Goal: Information Seeking & Learning: Learn about a topic

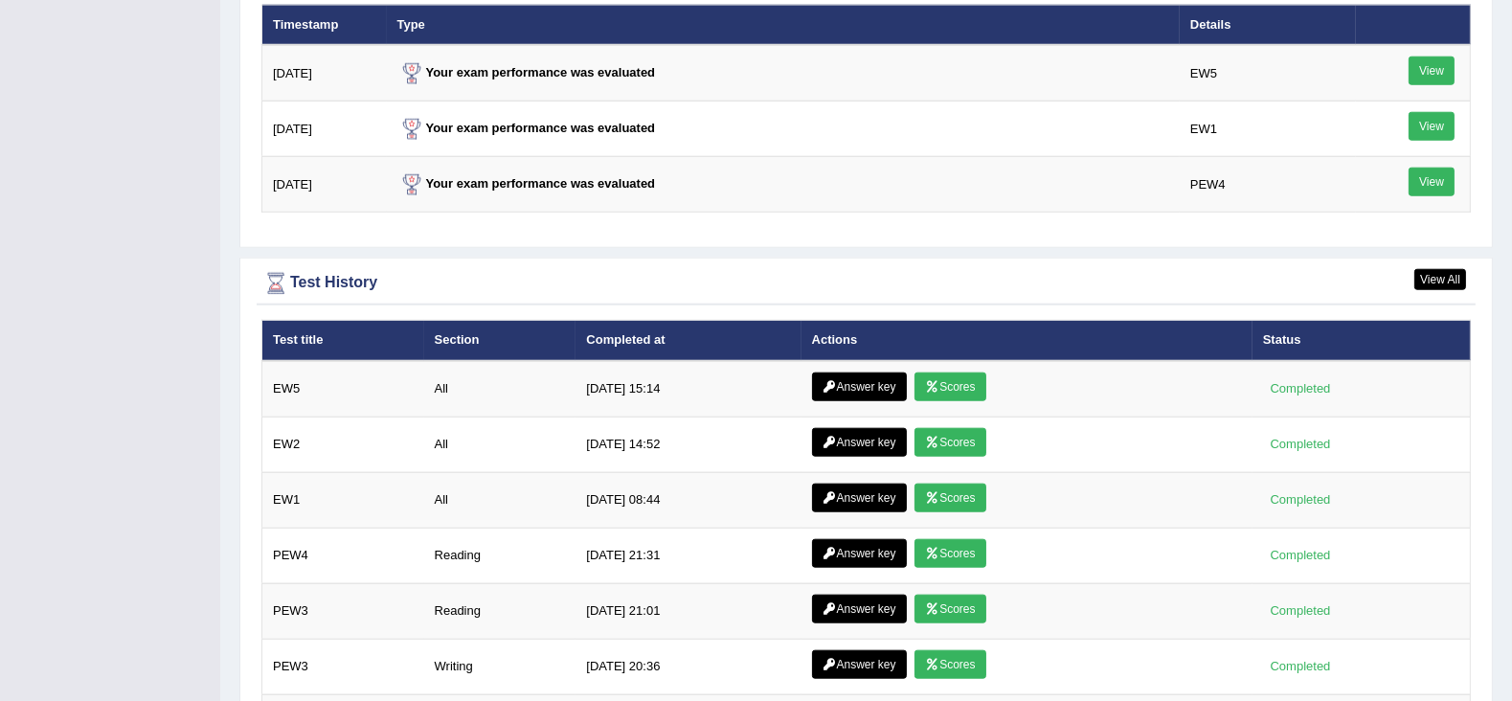
scroll to position [2607, 0]
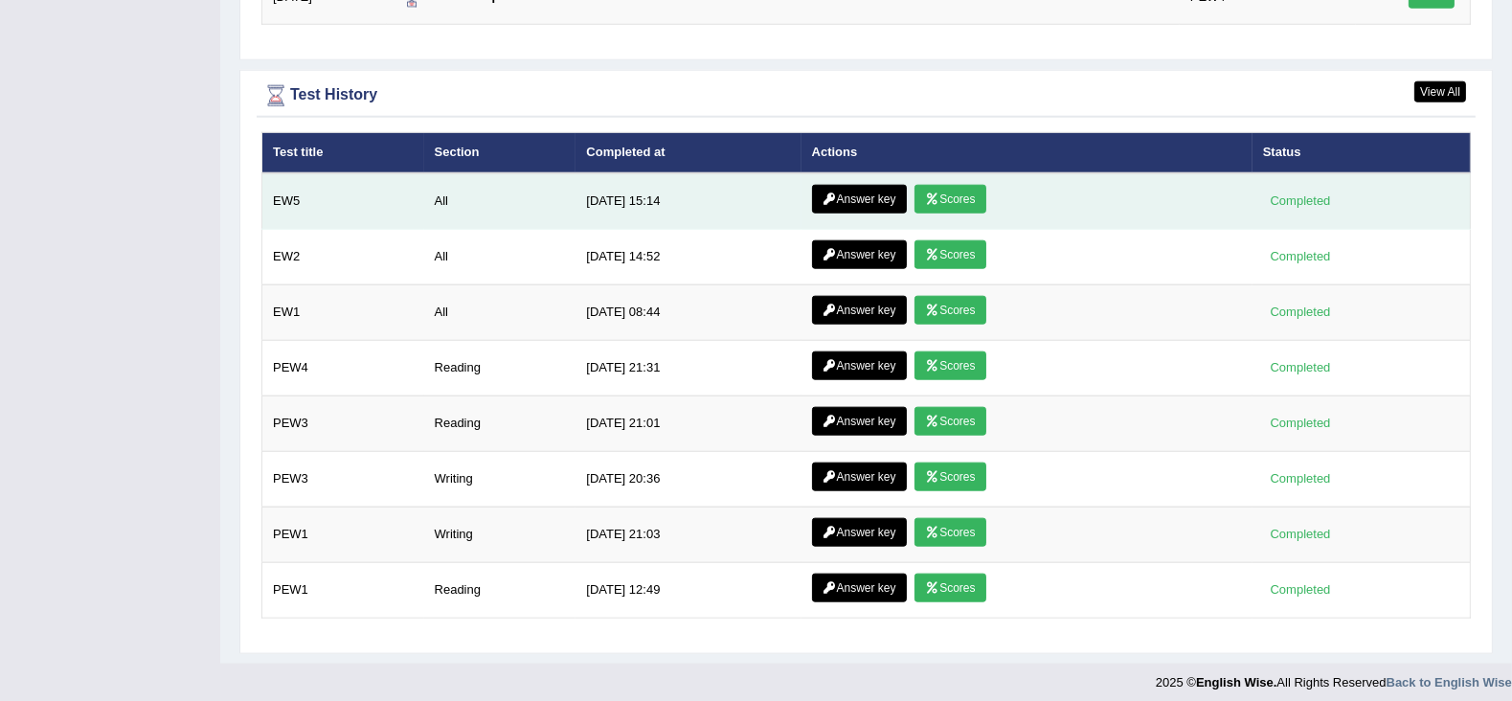
click at [945, 190] on link "Scores" at bounding box center [949, 199] width 71 height 29
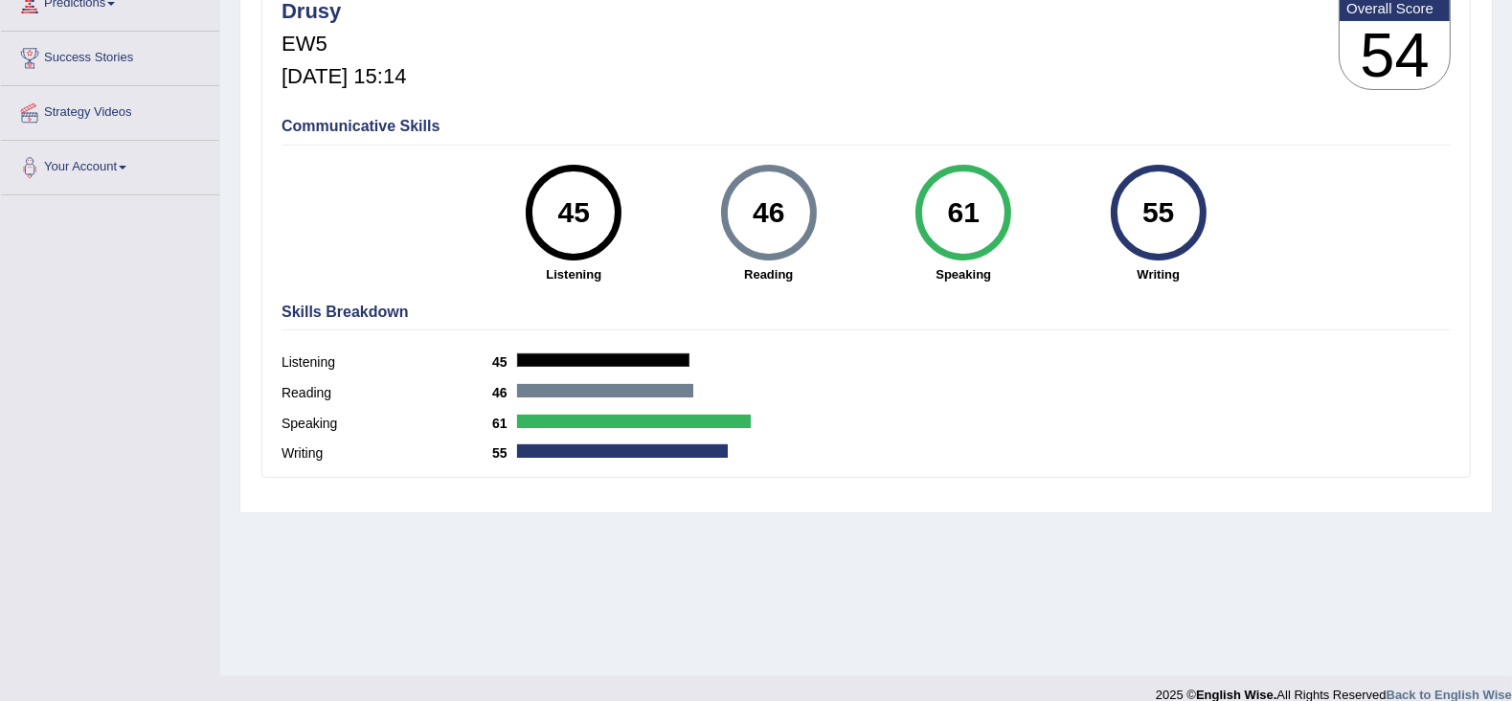
scroll to position [304, 0]
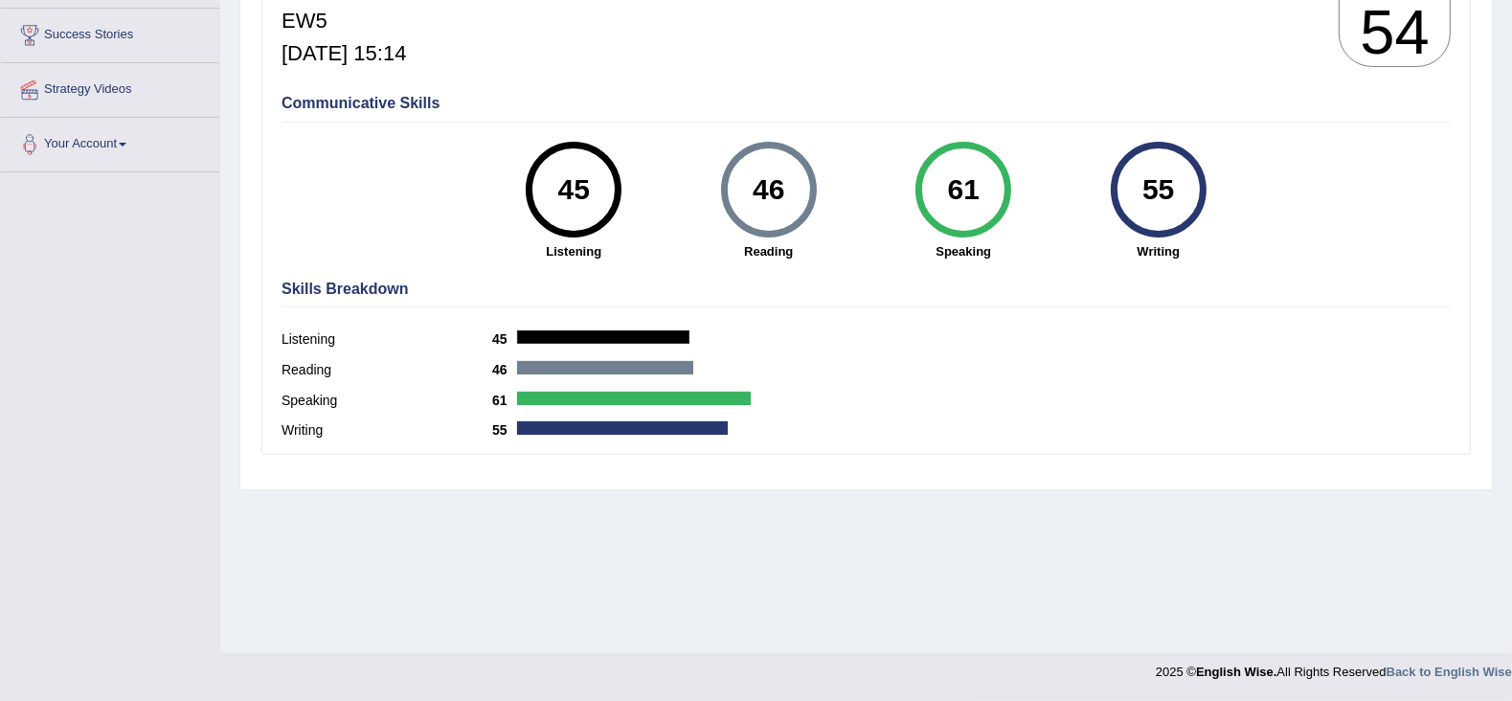
click at [598, 527] on div "Home History Scores Scores on EW5 All English Wise | EW5 | SCORE REPORT Drusy E…" at bounding box center [865, 174] width 1291 height 957
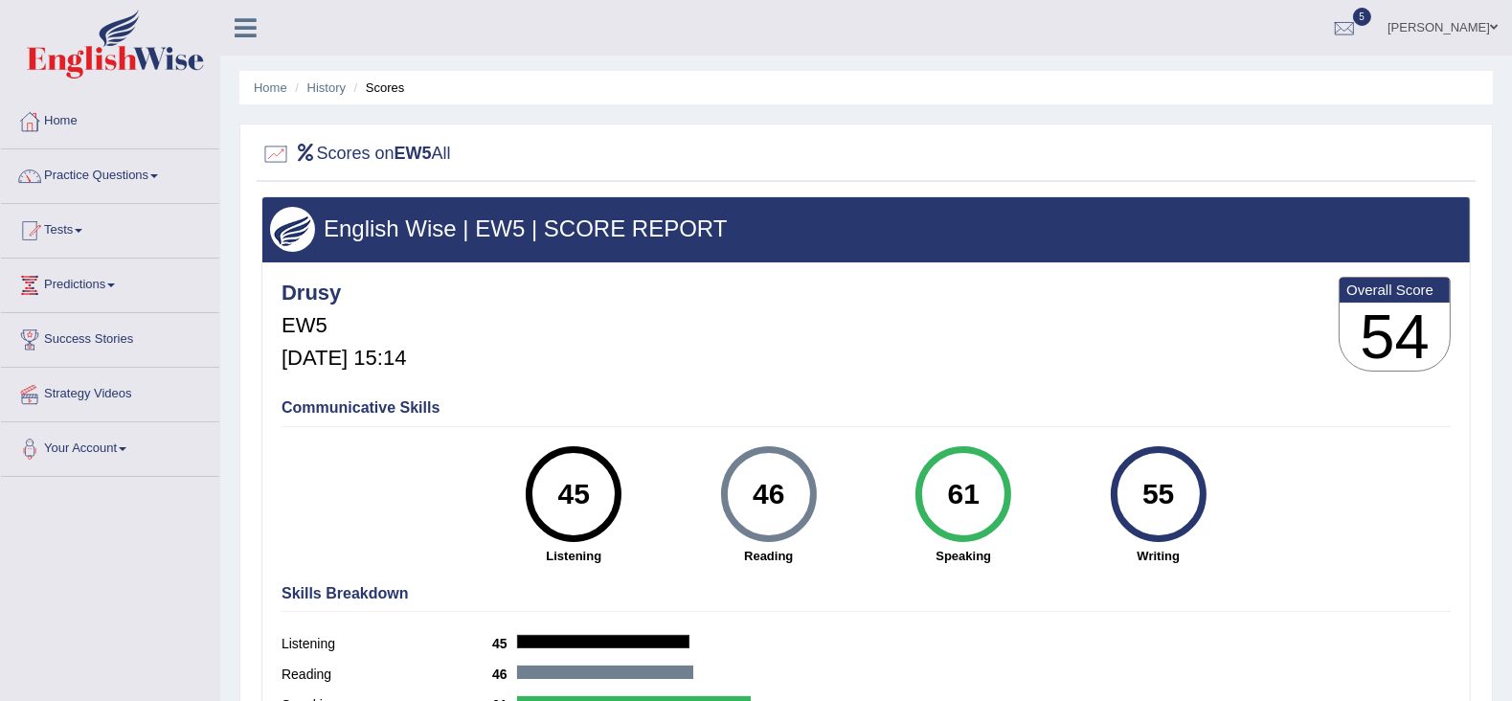
click at [248, 86] on ul "Home History Scores" at bounding box center [865, 88] width 1253 height 34
click at [262, 77] on ul "Home History Scores" at bounding box center [865, 88] width 1253 height 34
click at [263, 84] on link "Home" at bounding box center [271, 87] width 34 height 14
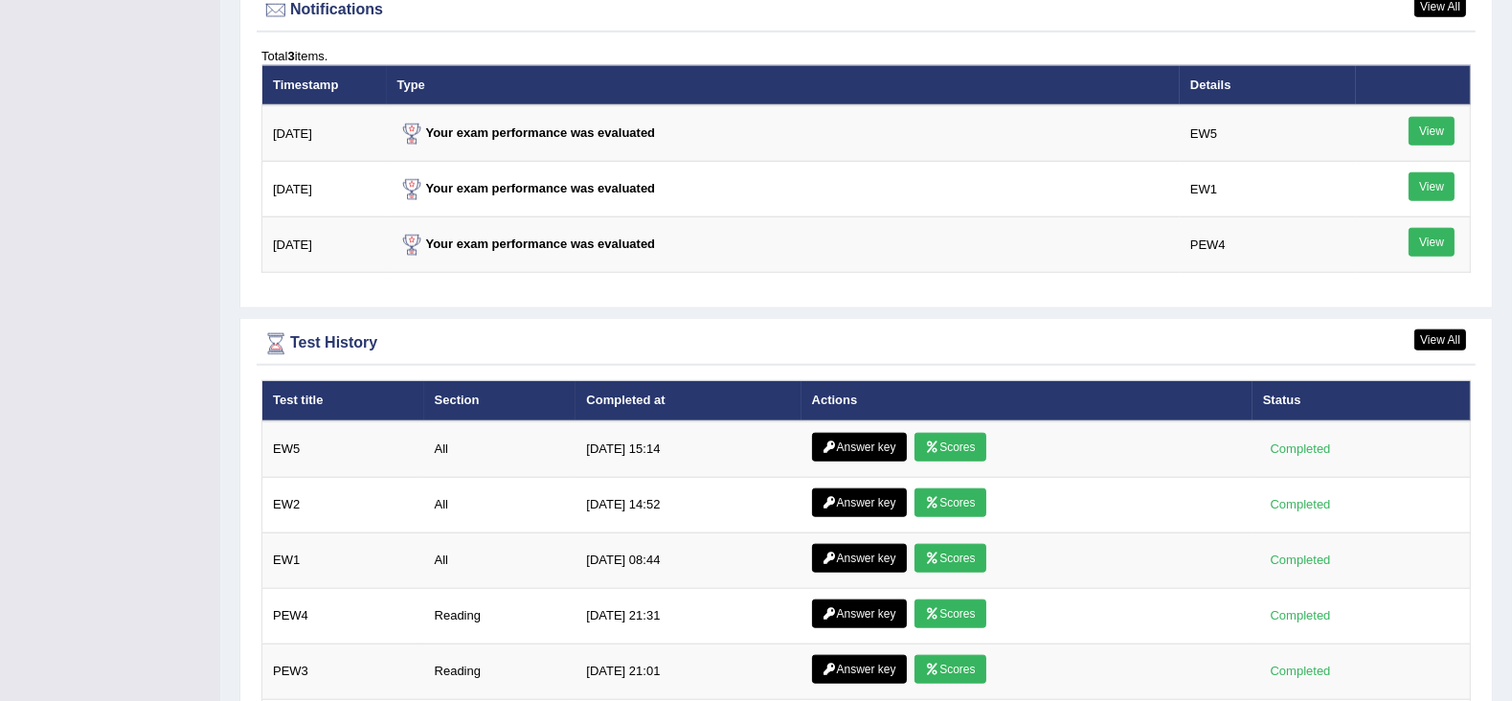
scroll to position [2607, 0]
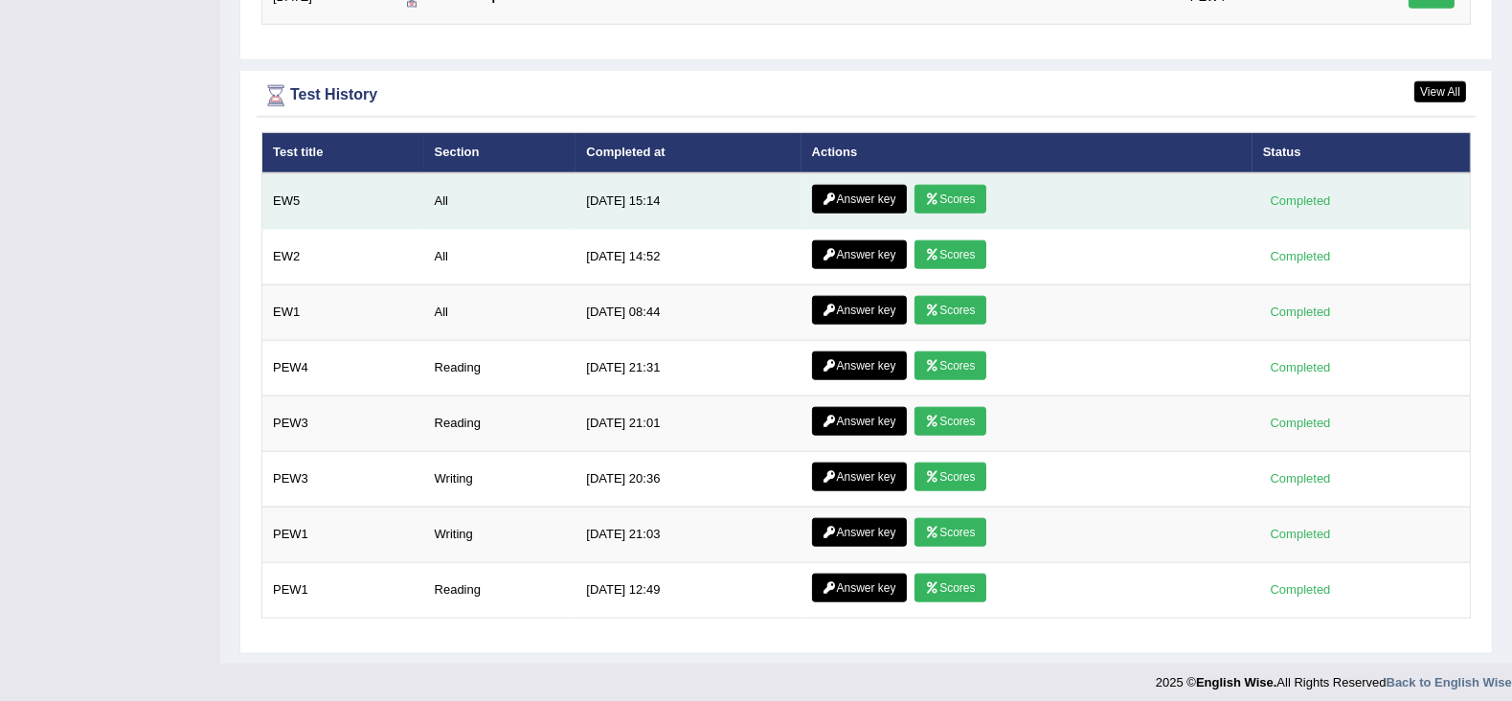
click at [865, 174] on td "Answer key Scores" at bounding box center [1026, 201] width 451 height 56
click at [848, 191] on link "Answer key" at bounding box center [859, 199] width 95 height 29
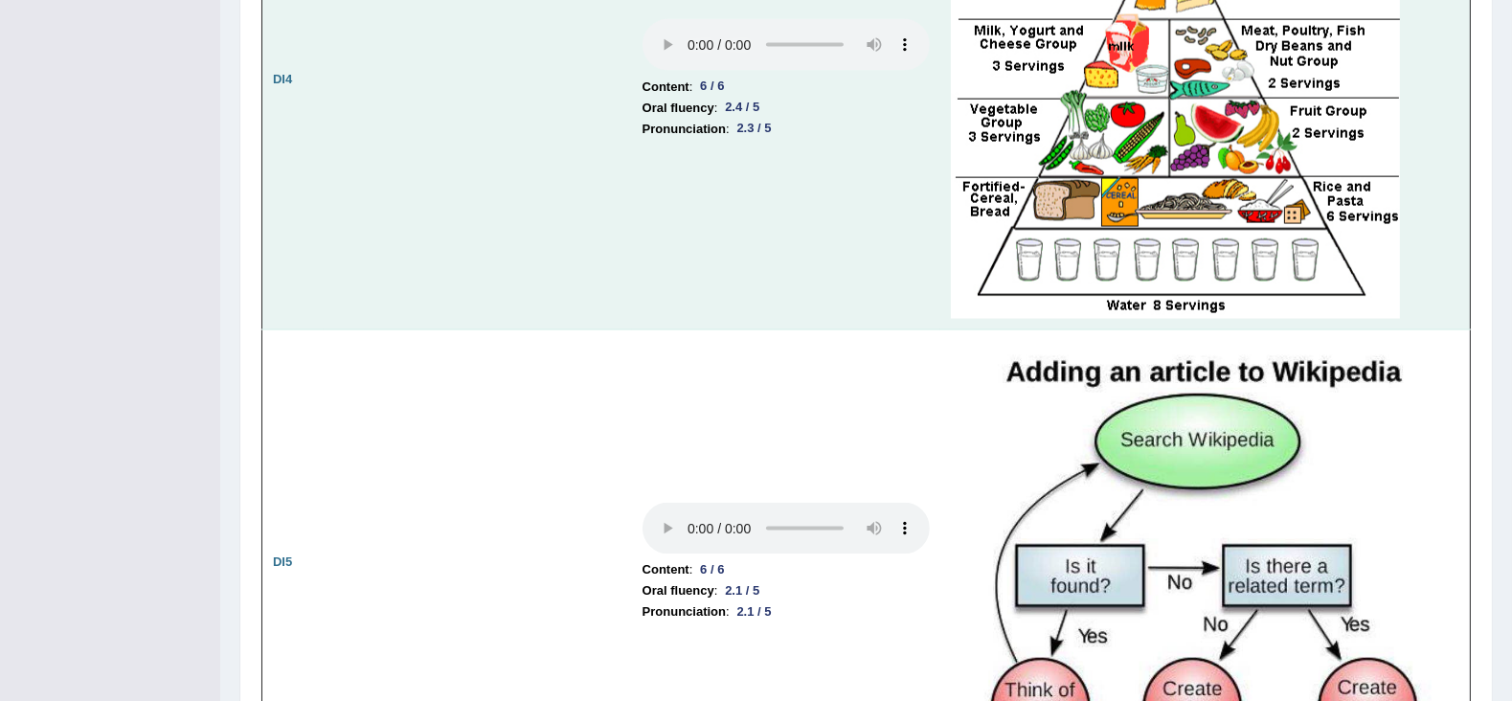
scroll to position [3872, 0]
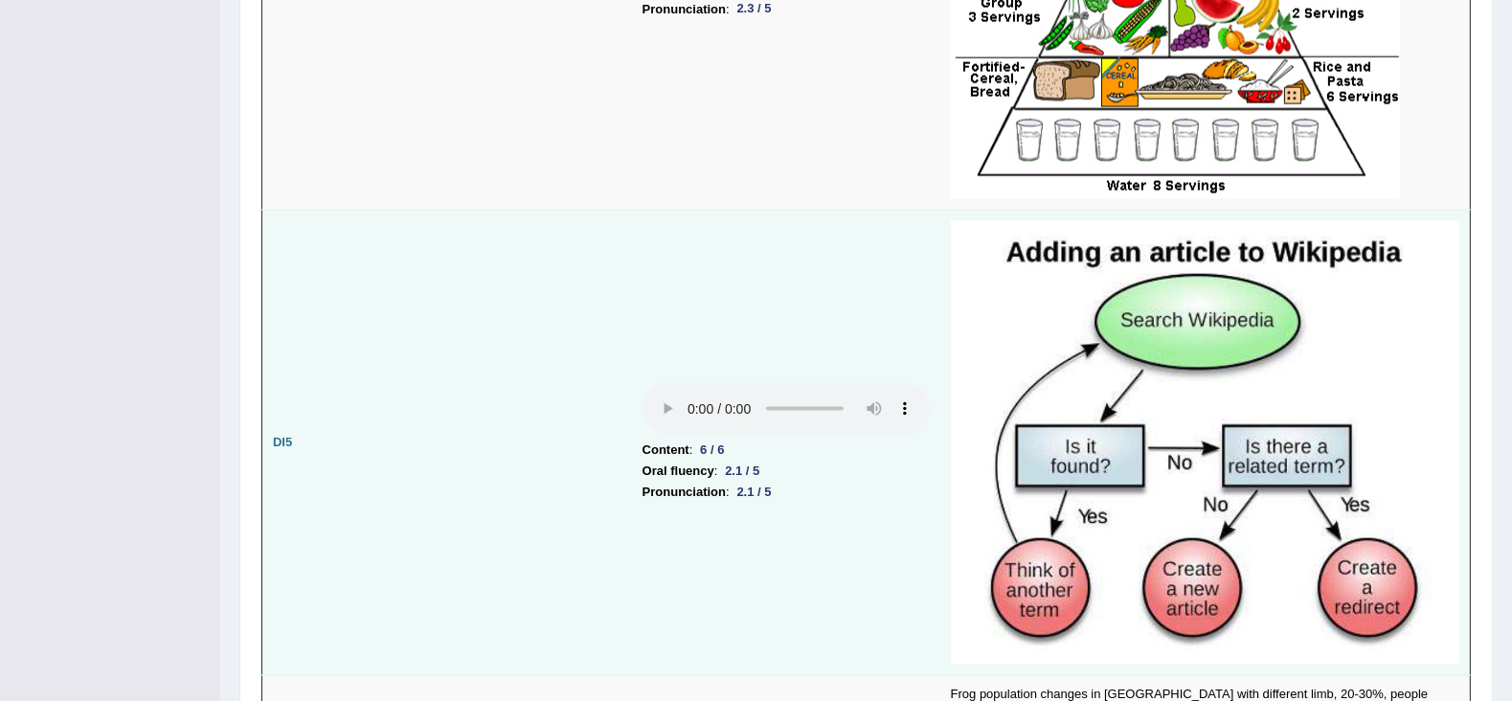
drag, startPoint x: 693, startPoint y: 505, endPoint x: 349, endPoint y: 352, distance: 376.3
click at [345, 351] on td at bounding box center [478, 443] width 308 height 465
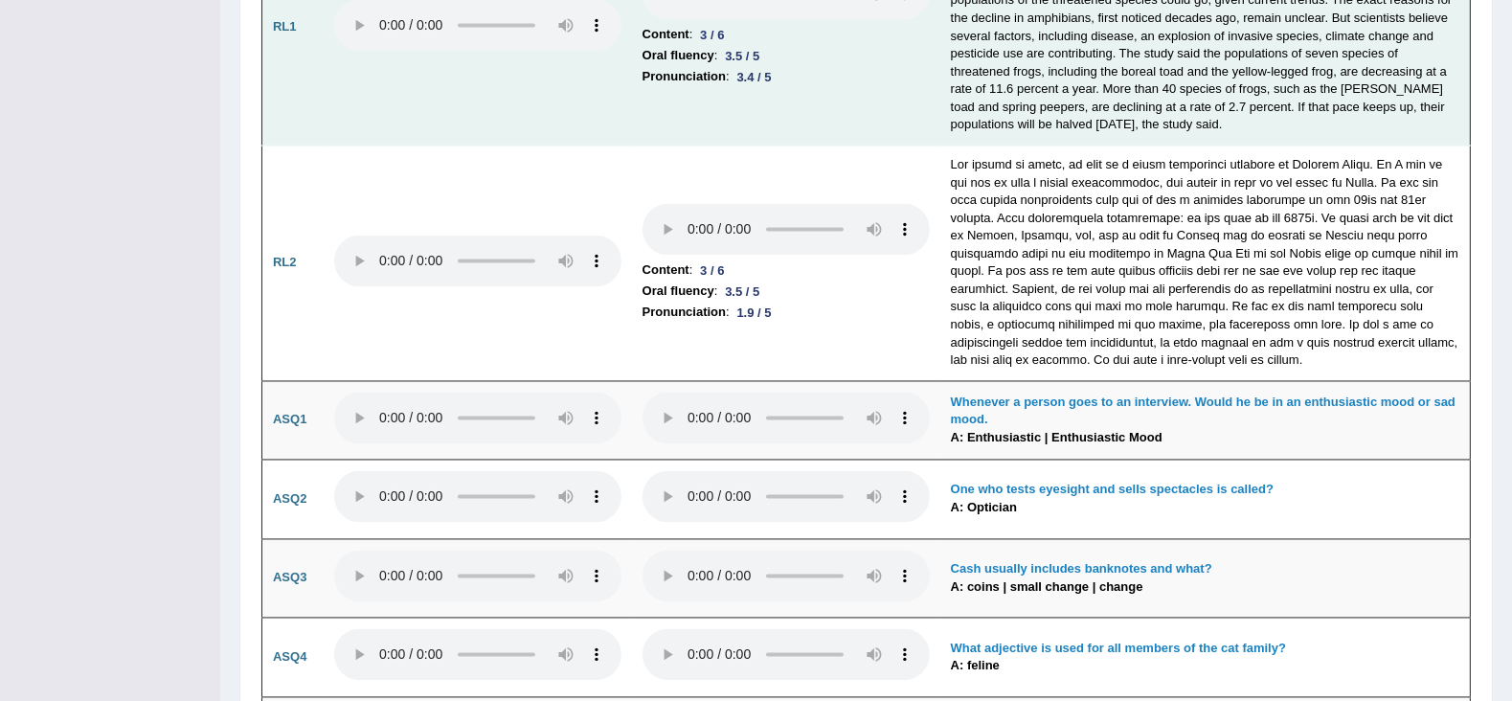
scroll to position [4638, 0]
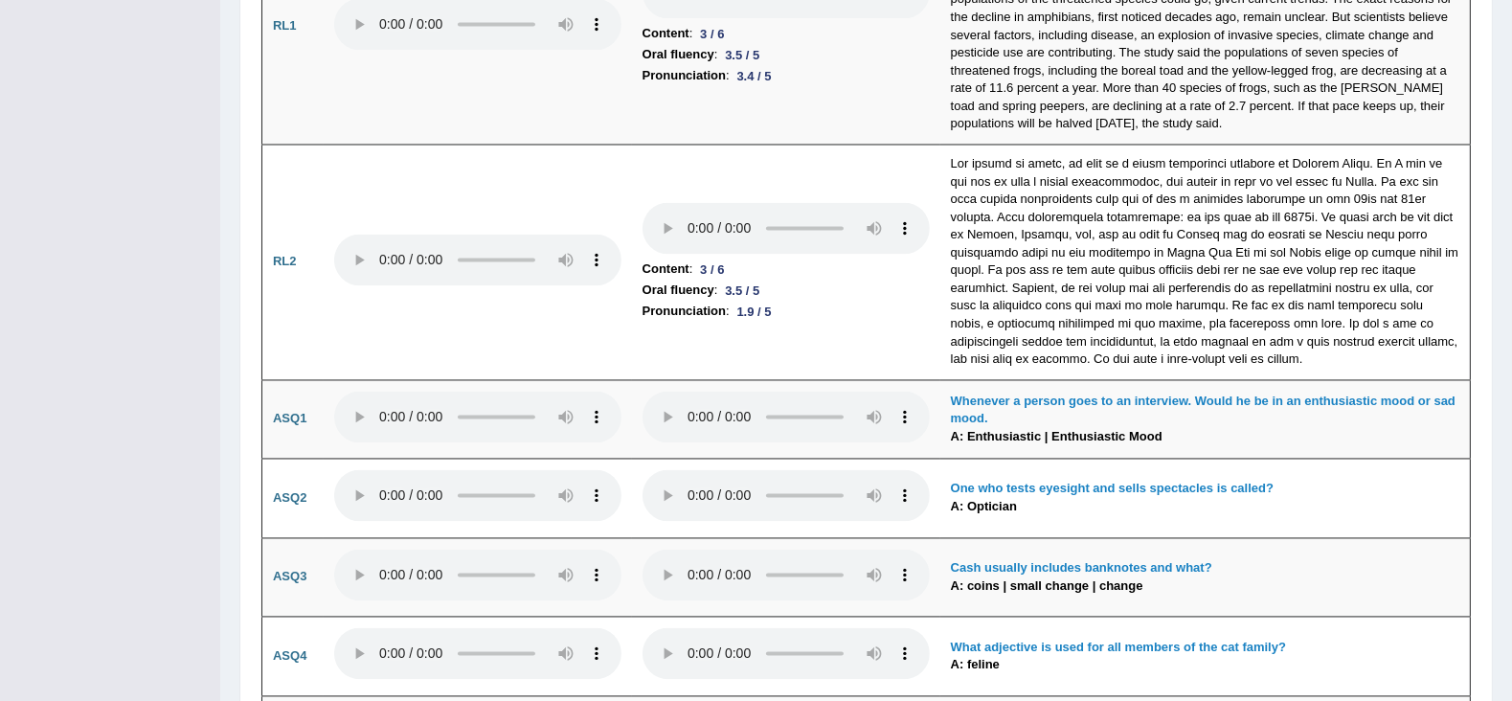
drag, startPoint x: 39, startPoint y: 515, endPoint x: 52, endPoint y: 523, distance: 14.6
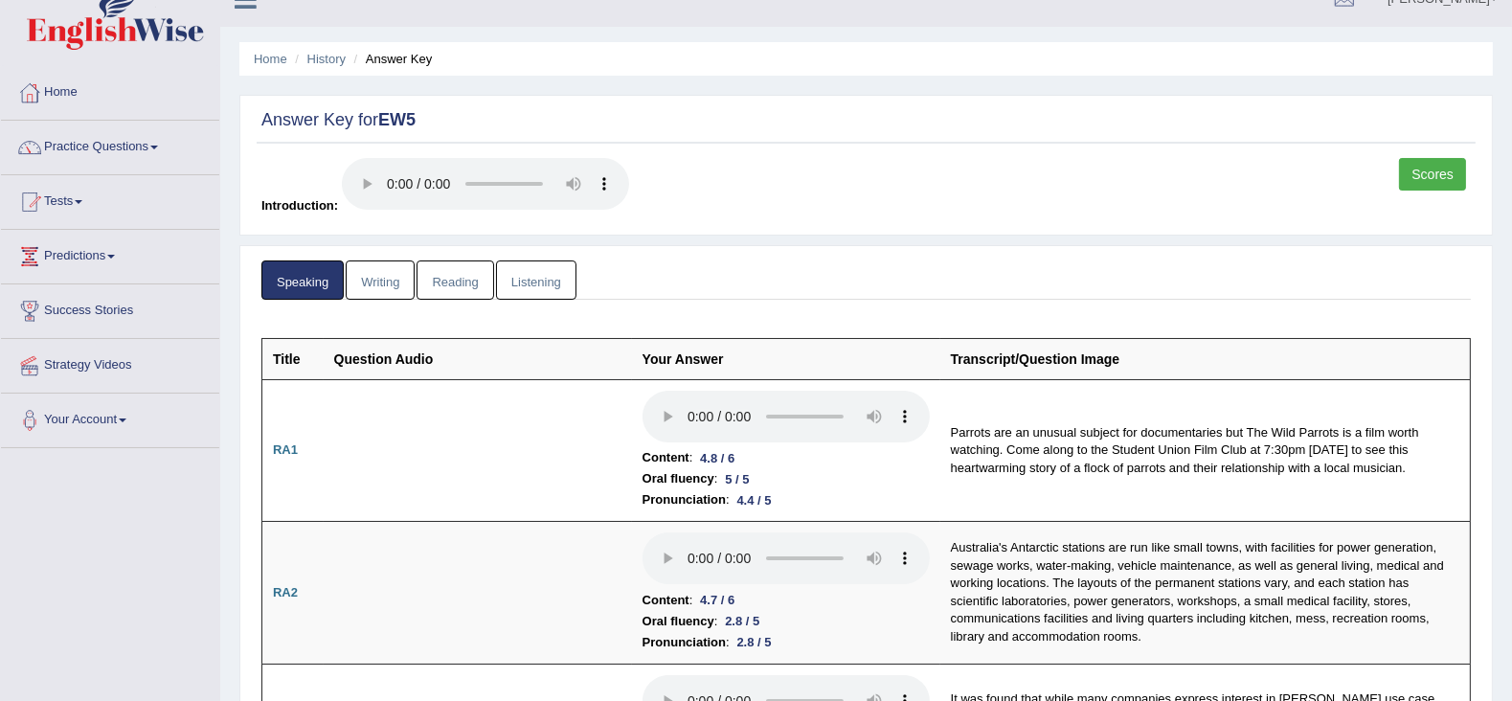
scroll to position [0, 0]
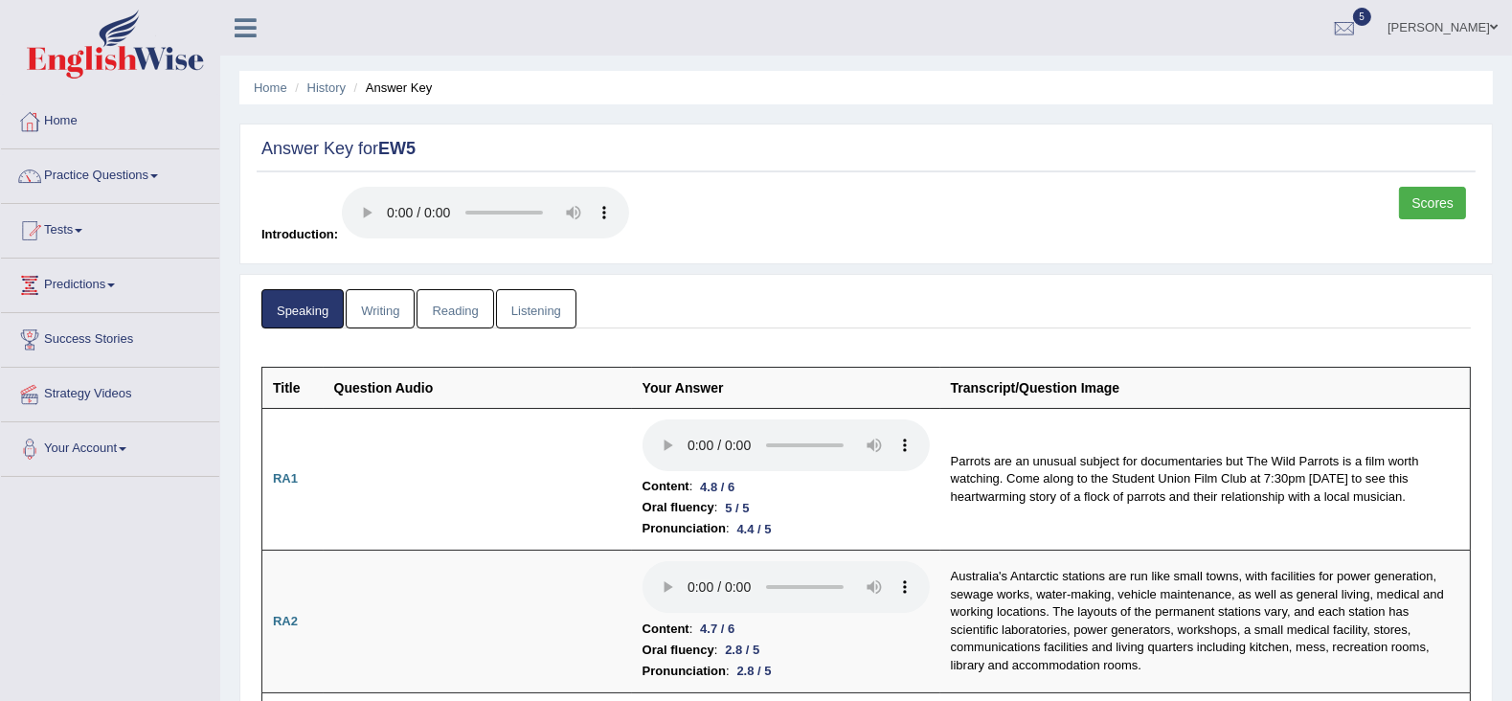
click at [374, 311] on link "Writing" at bounding box center [380, 308] width 69 height 39
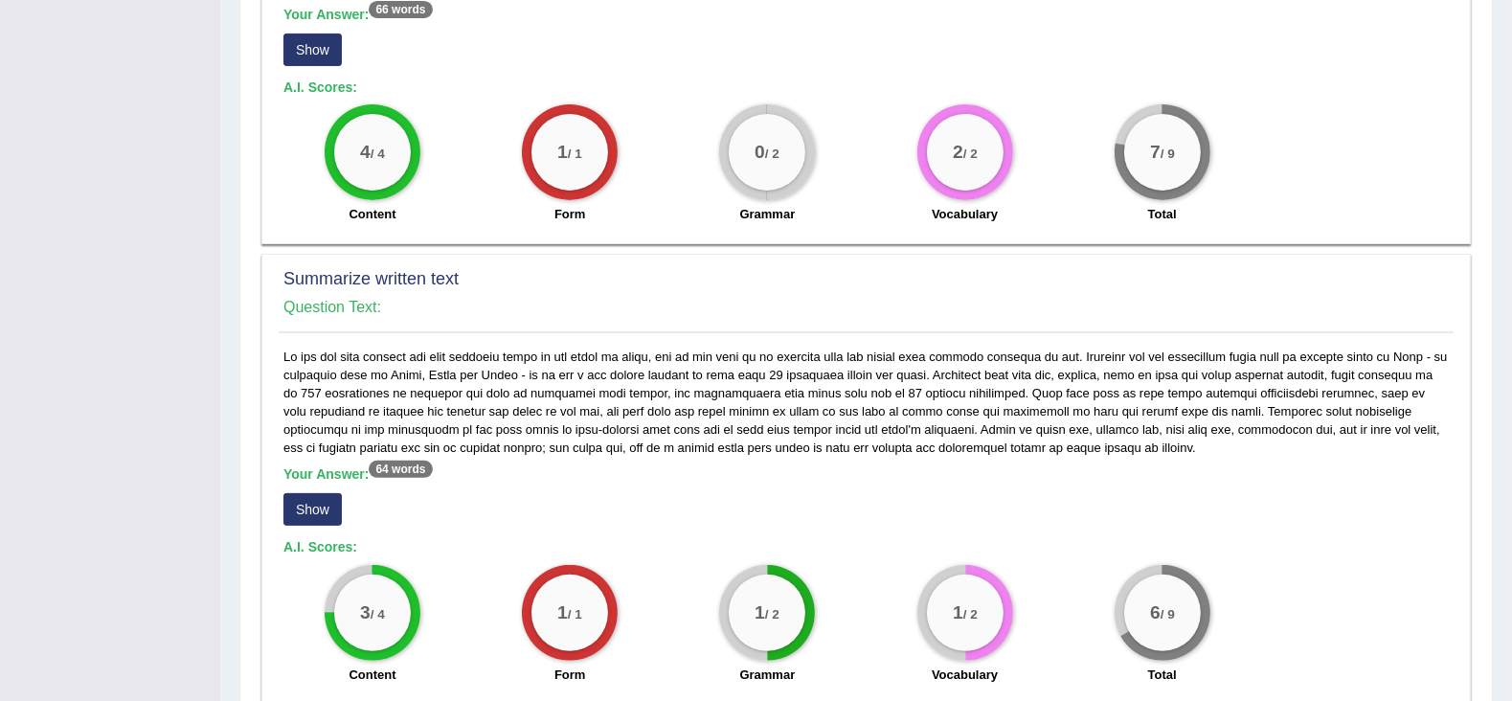
scroll to position [718, 0]
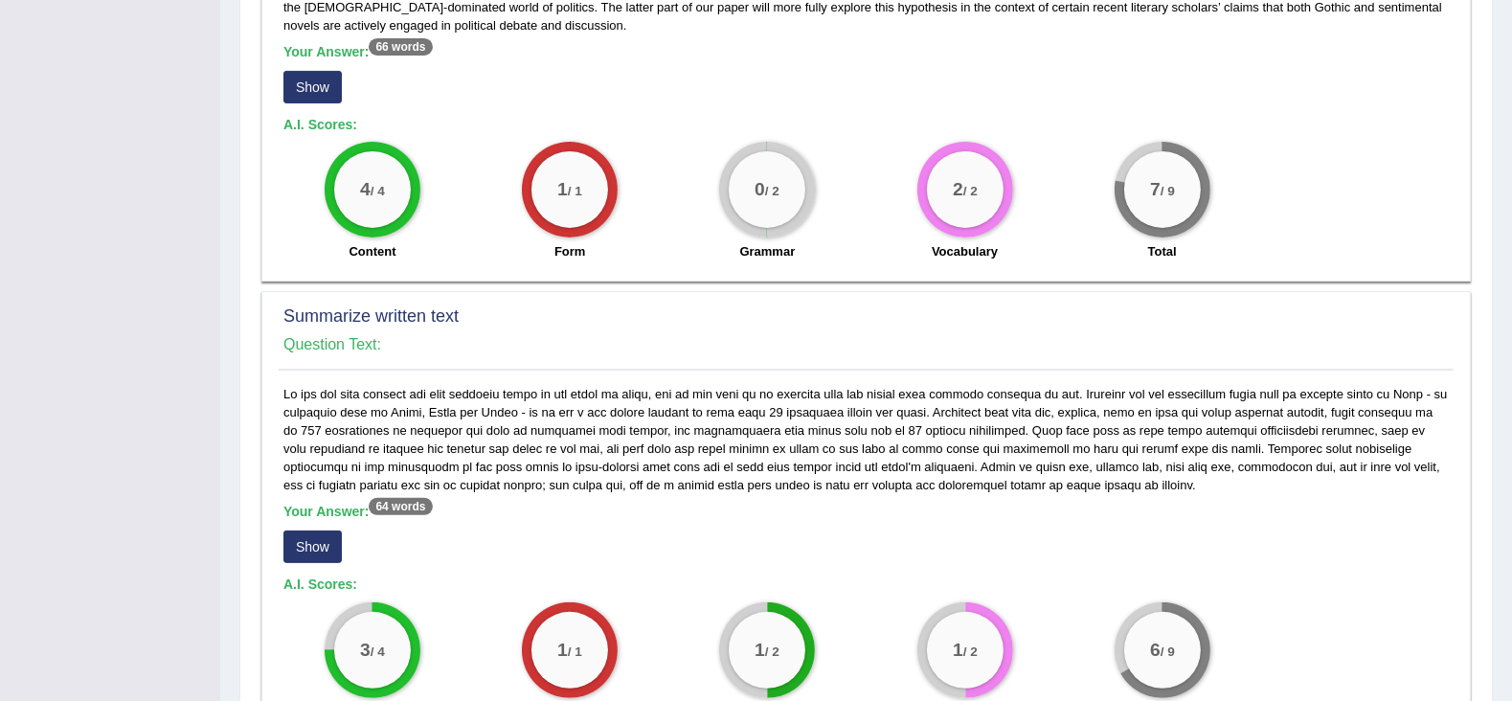
click at [306, 71] on button "Show" at bounding box center [312, 87] width 58 height 33
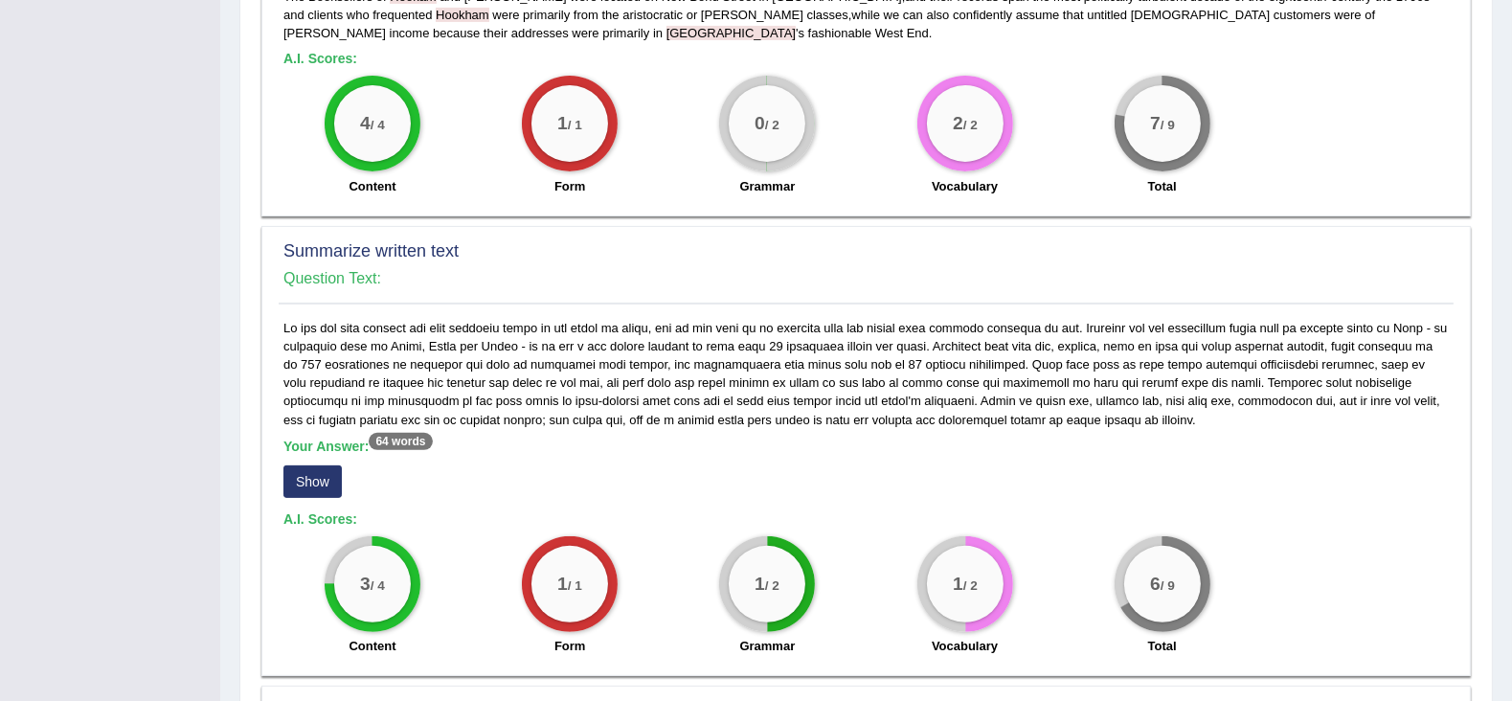
scroll to position [1120, 0]
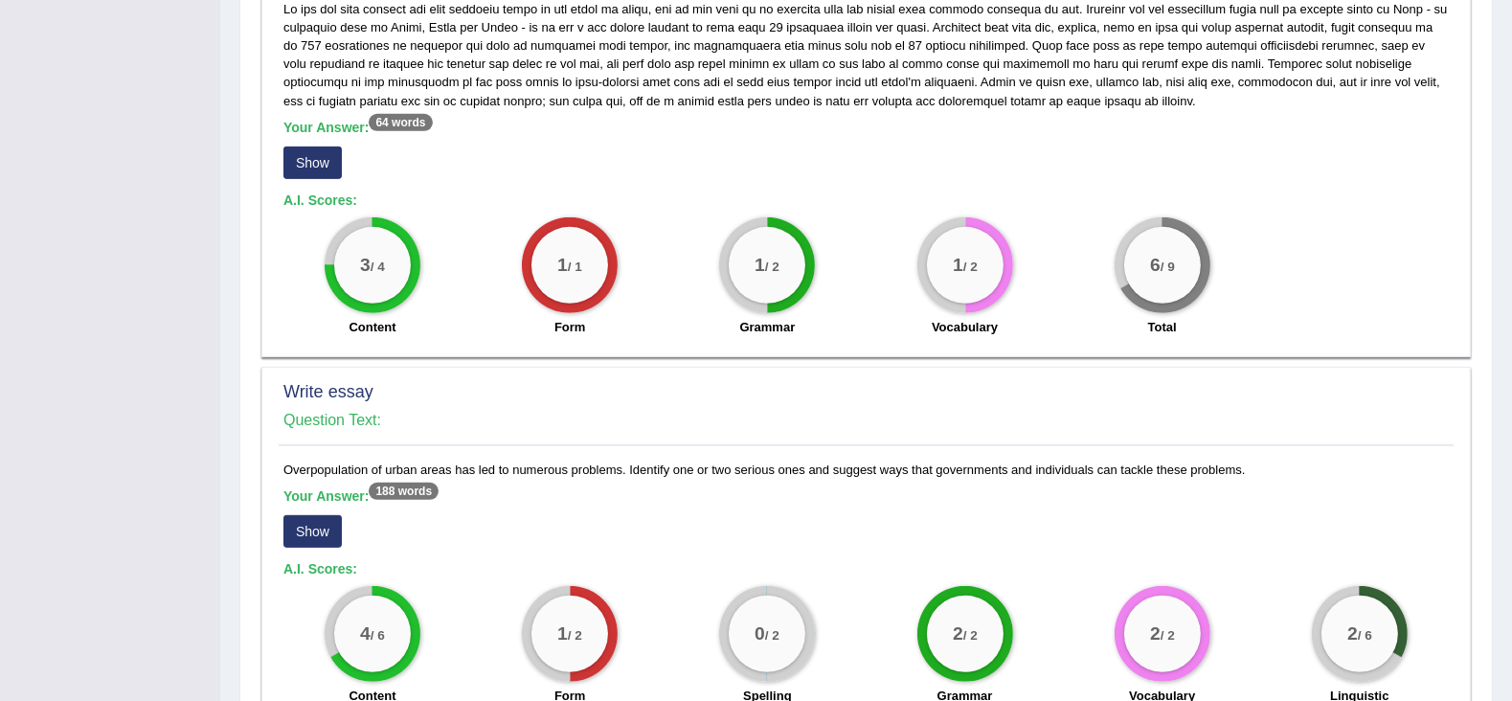
click at [323, 146] on button "Show" at bounding box center [312, 162] width 58 height 33
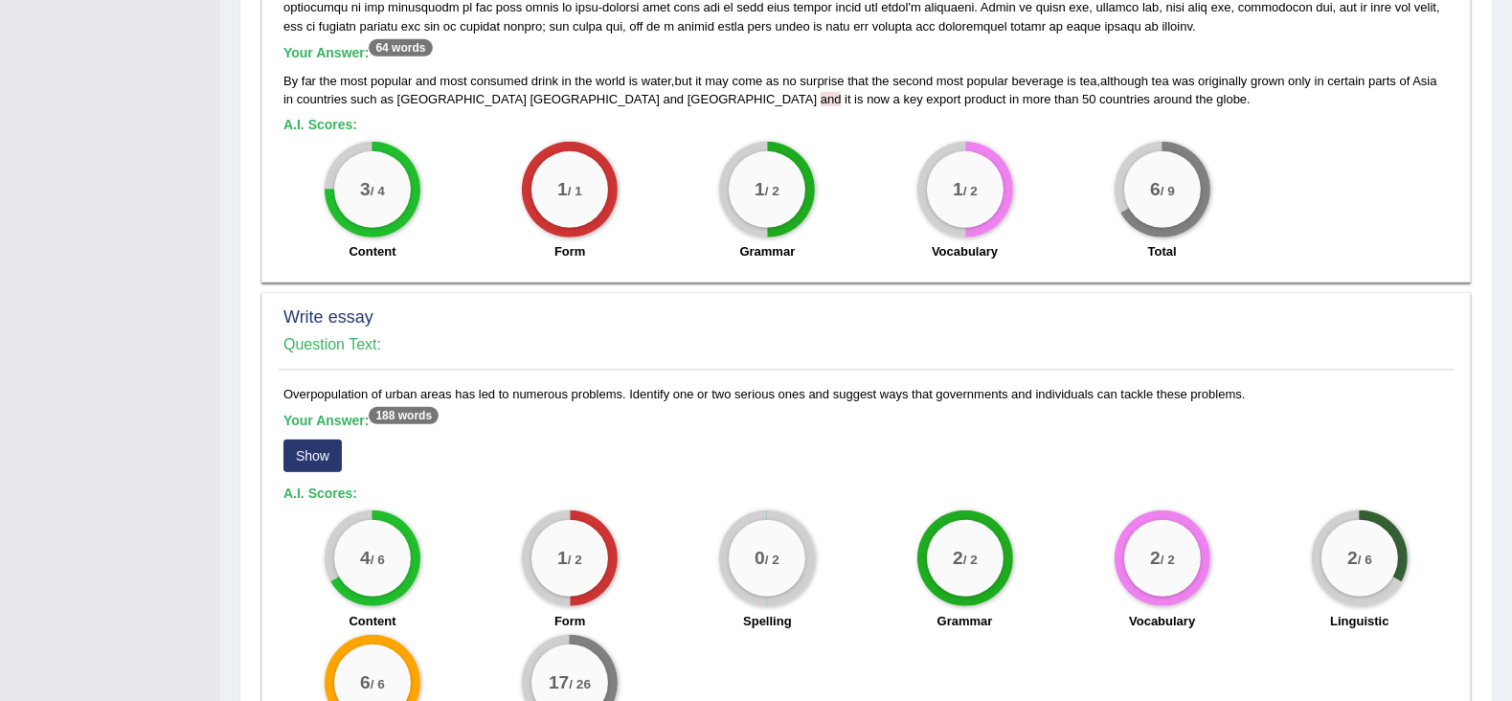
scroll to position [1320, 0]
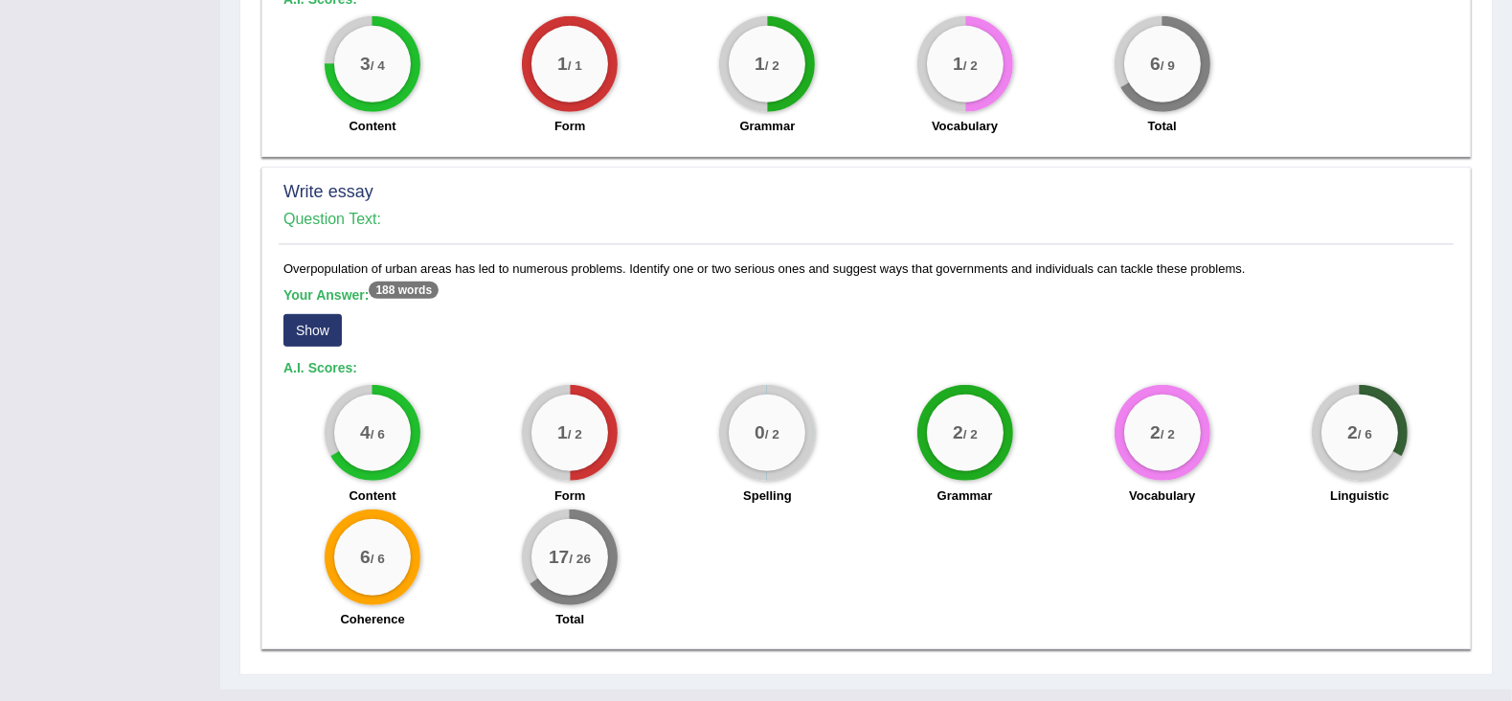
click at [297, 314] on button "Show" at bounding box center [312, 330] width 58 height 33
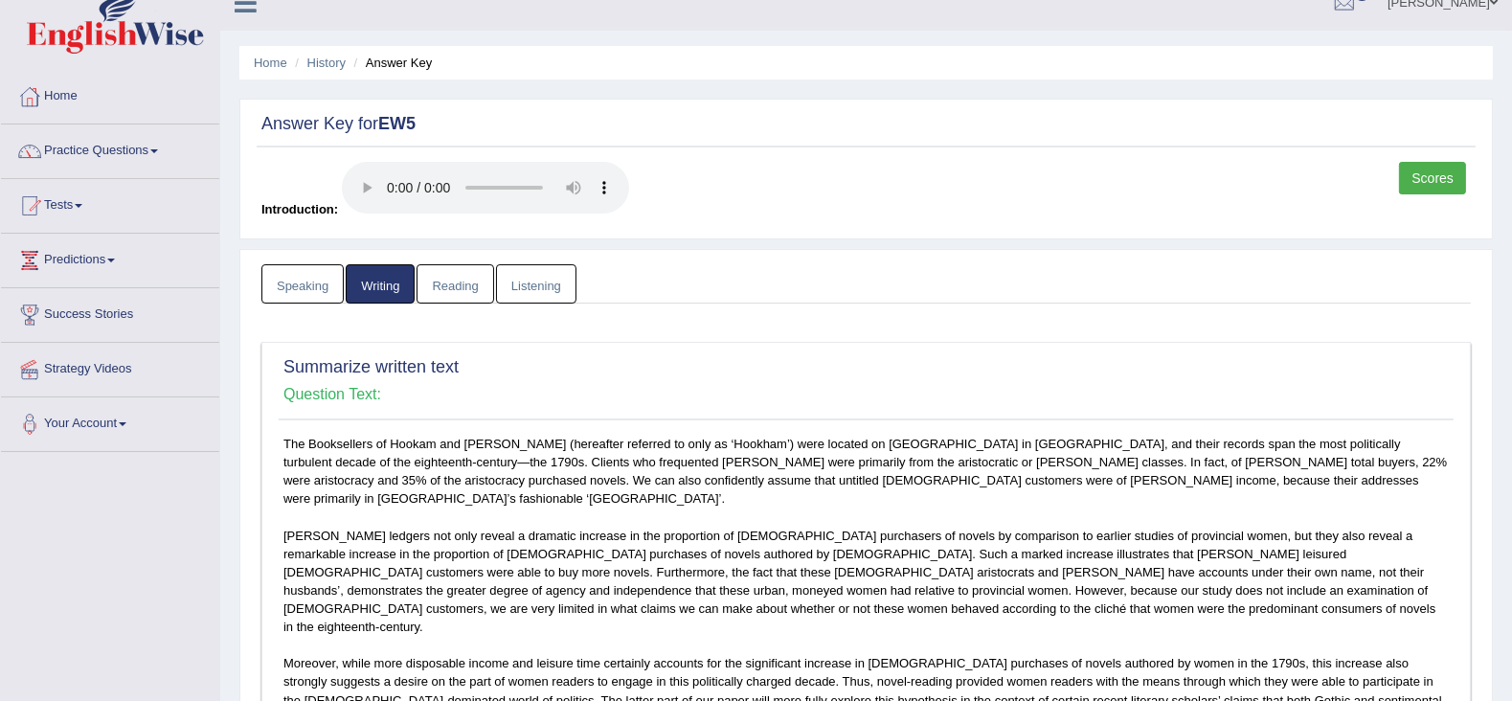
scroll to position [0, 0]
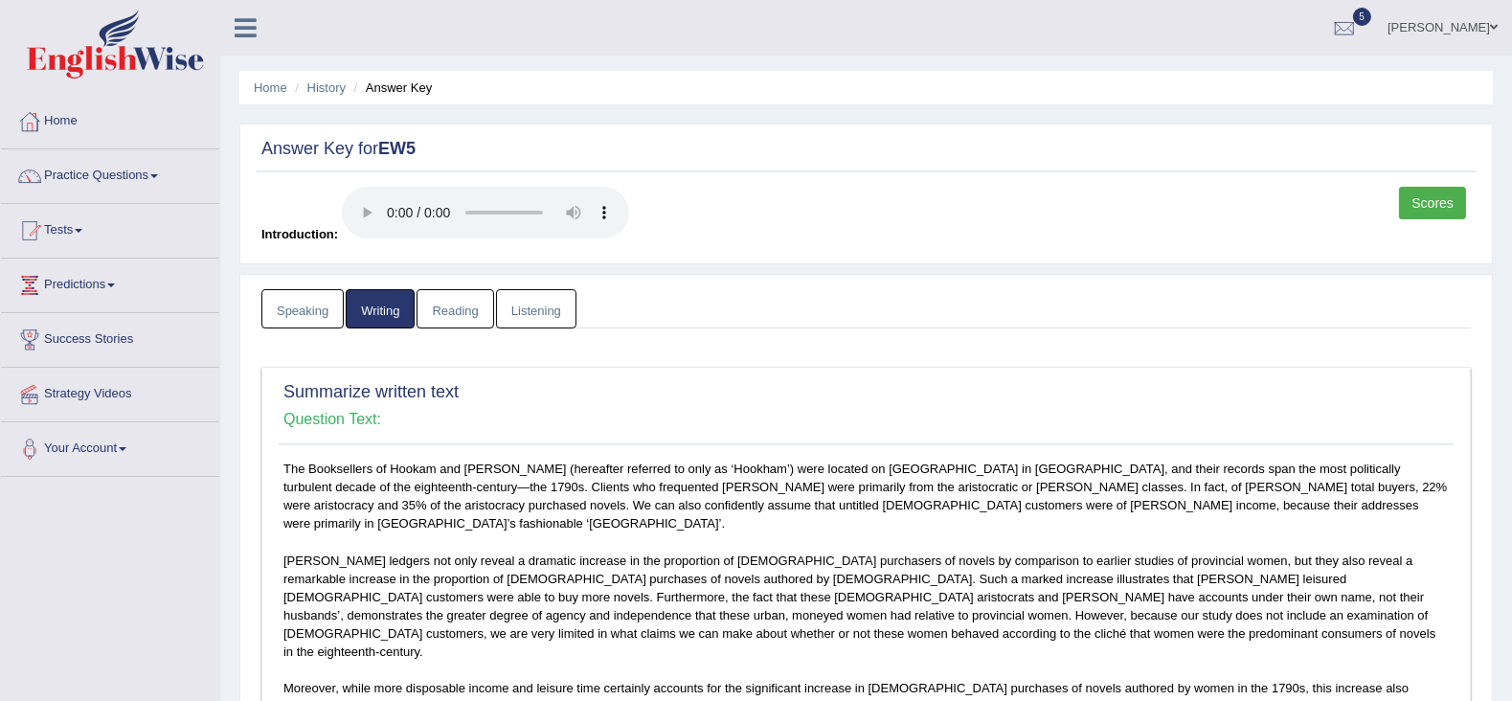
click at [465, 308] on link "Reading" at bounding box center [454, 308] width 77 height 39
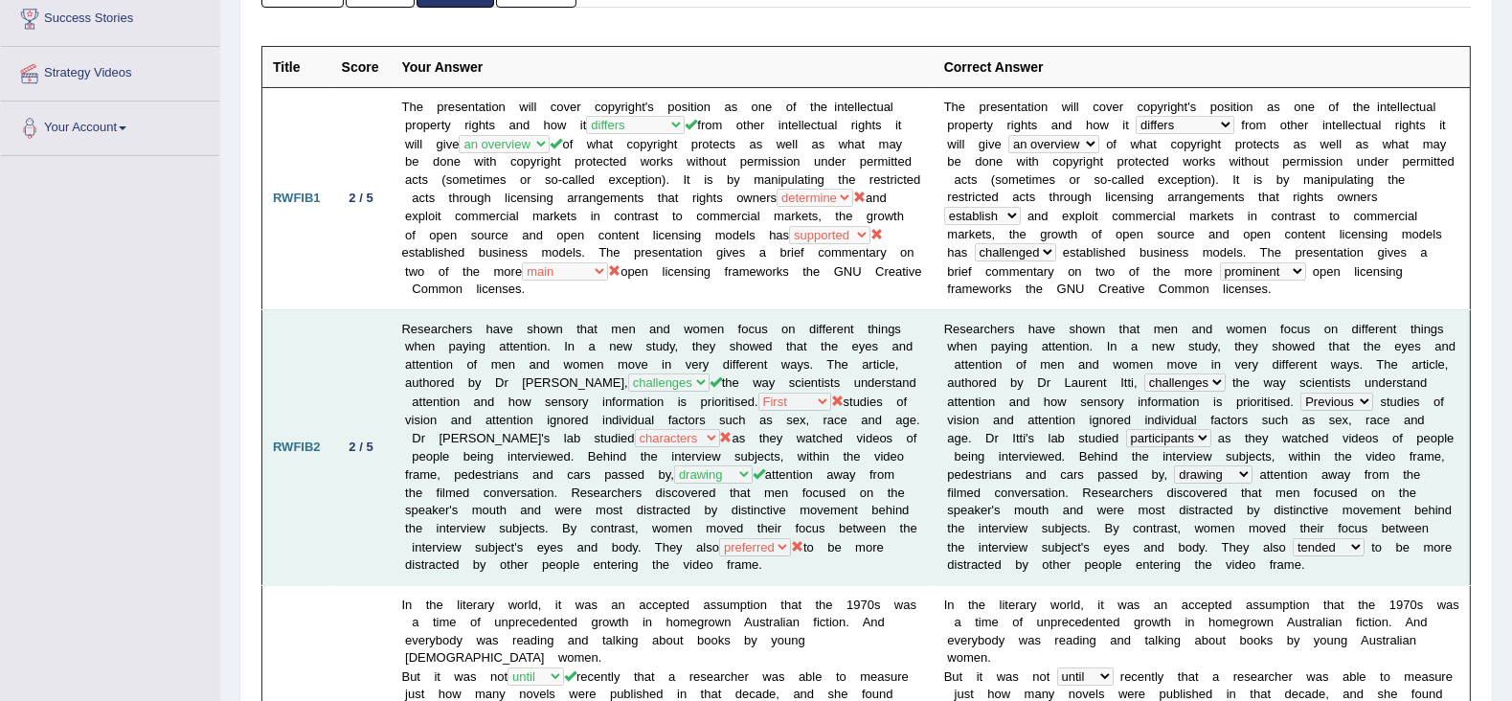
scroll to position [359, 0]
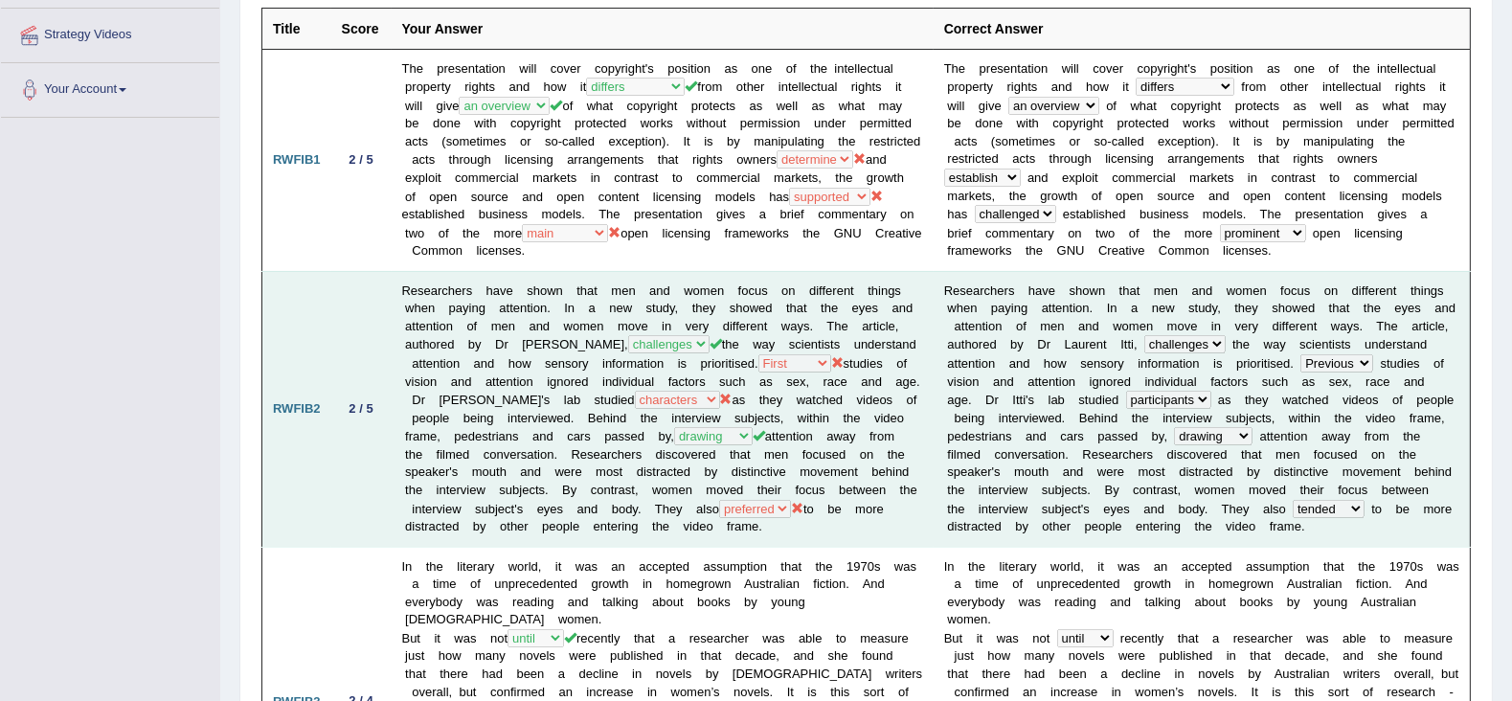
click at [666, 301] on td "Researchers have shown that men and women focus on different things when paying…" at bounding box center [663, 409] width 542 height 276
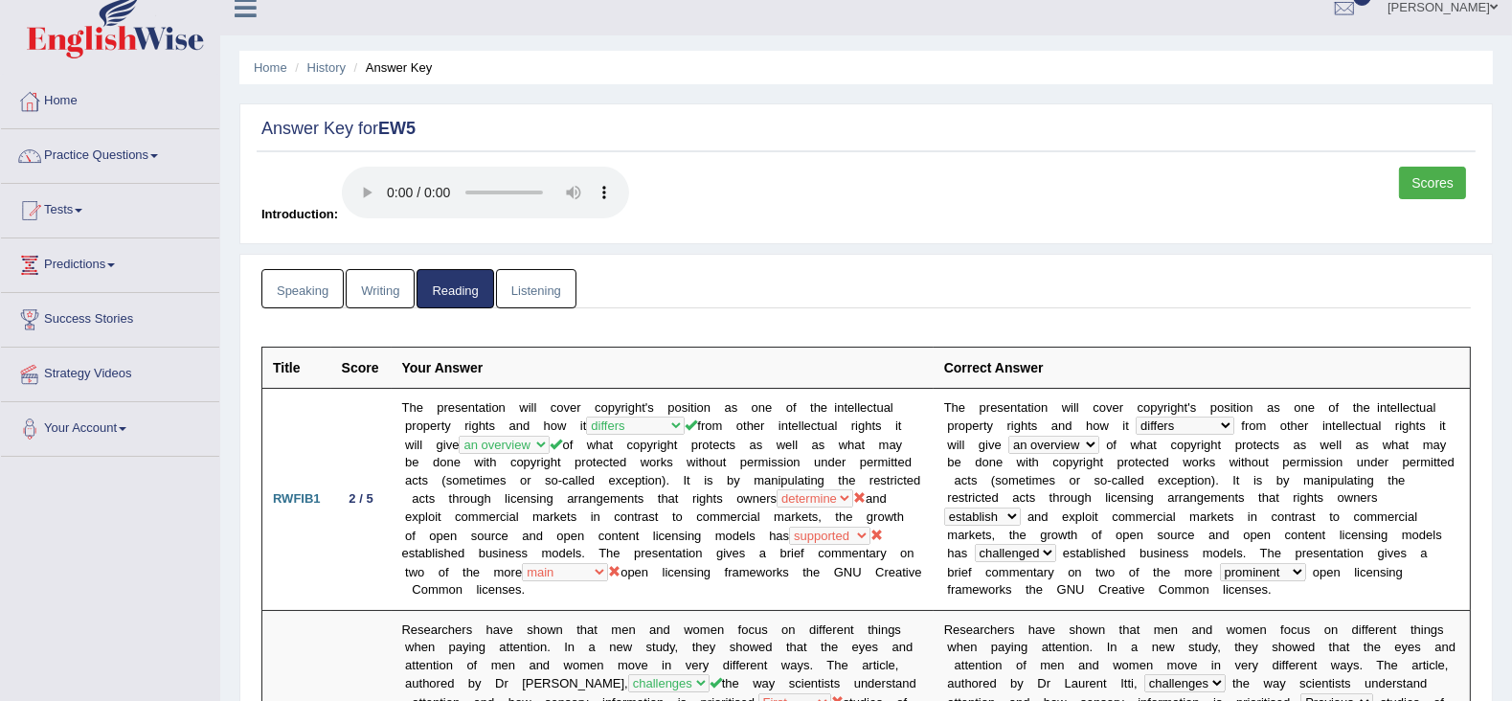
scroll to position [0, 0]
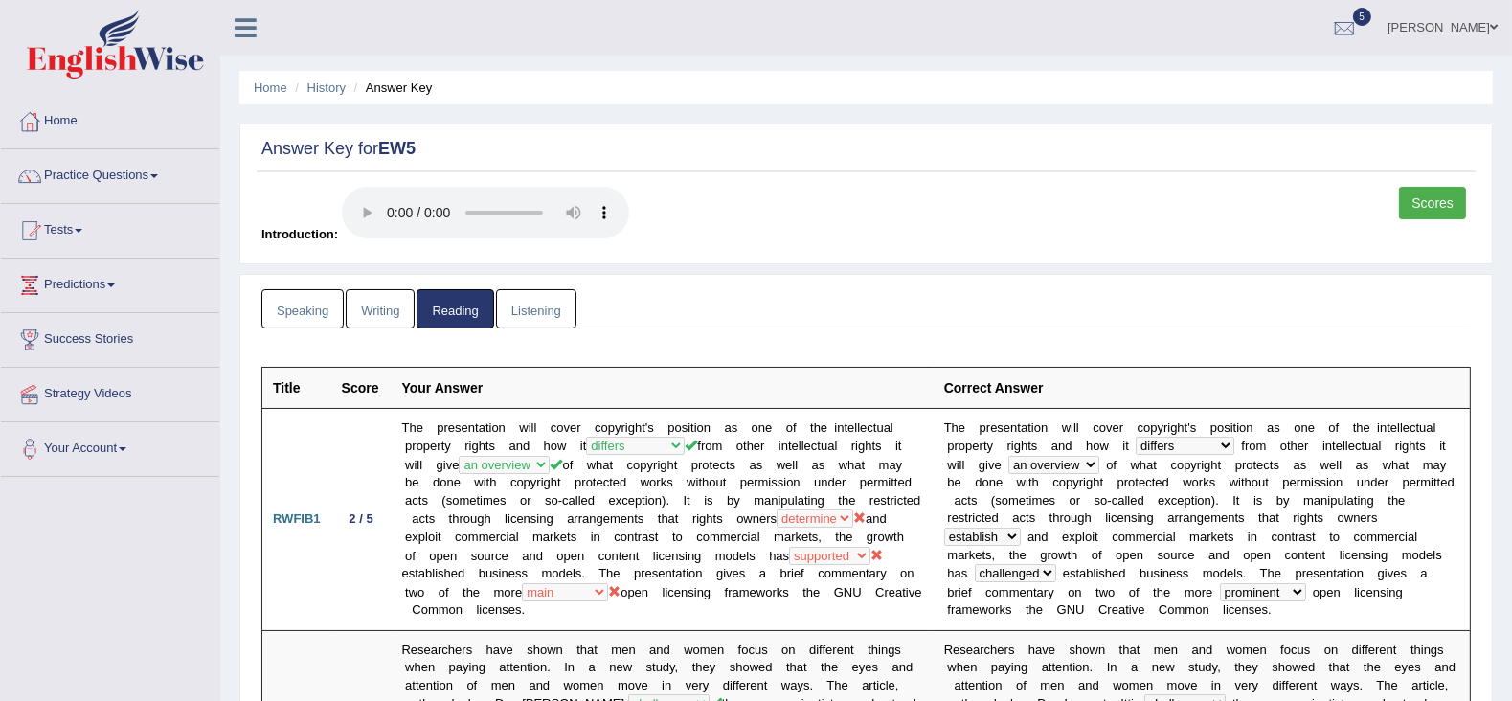
click at [534, 304] on link "Listening" at bounding box center [536, 308] width 80 height 39
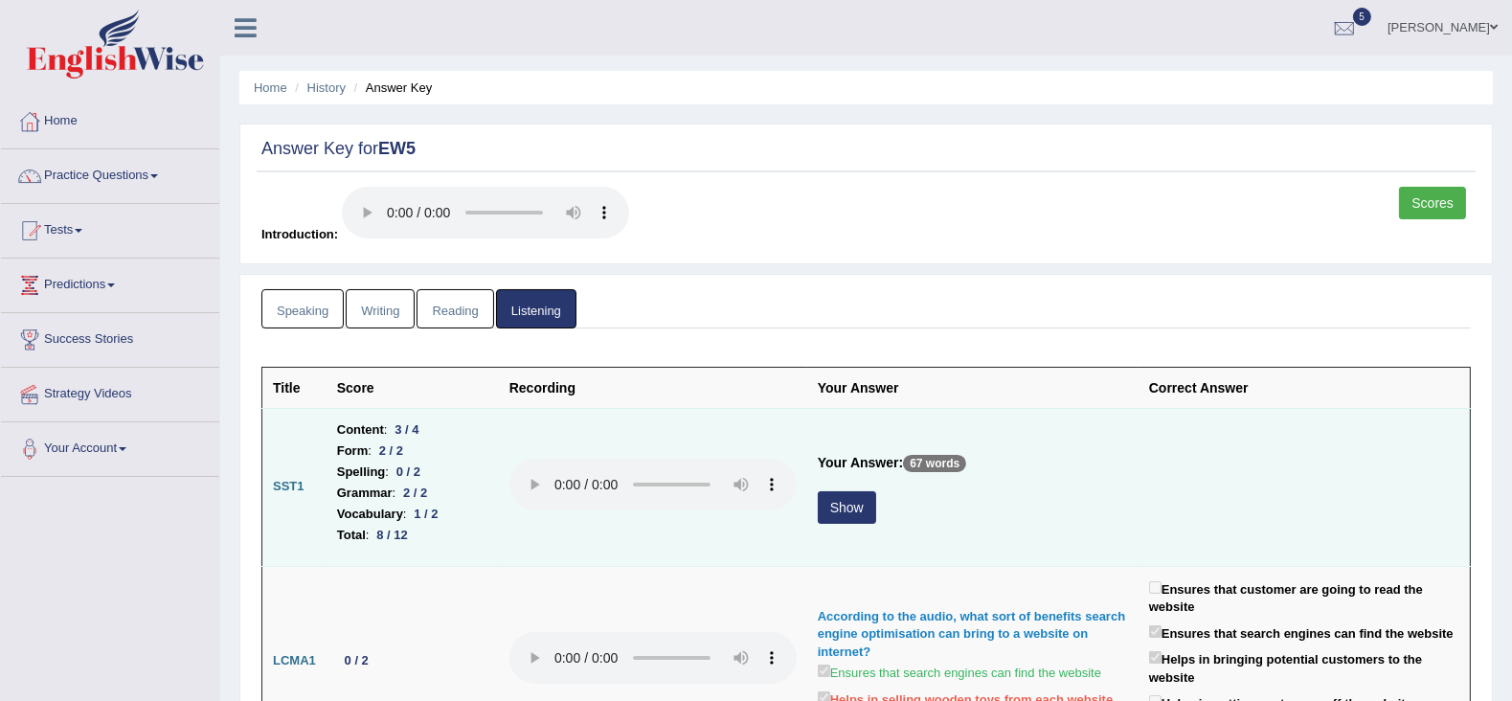
click at [866, 498] on button "Show" at bounding box center [847, 507] width 58 height 33
